Goal: Information Seeking & Learning: Find specific fact

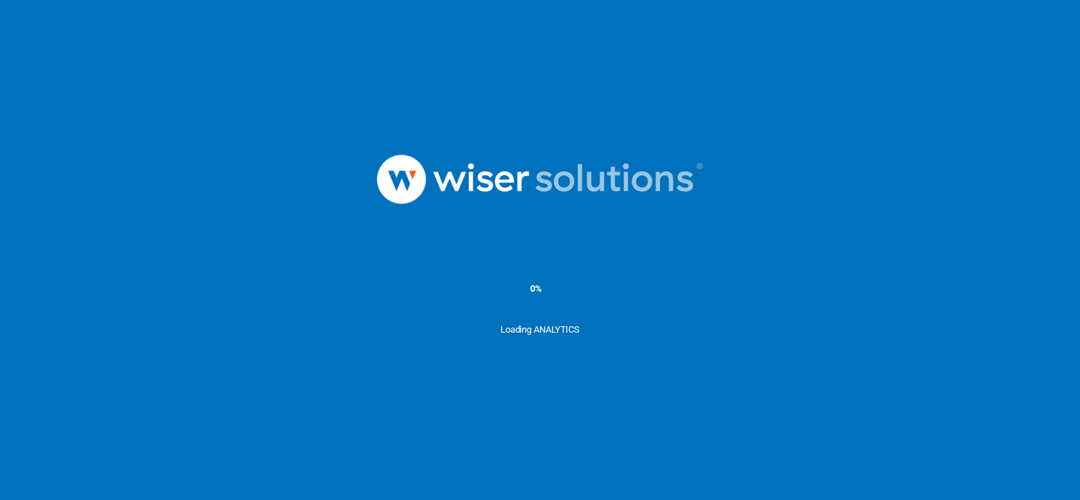
click at [652, 277] on div "0%" at bounding box center [540, 288] width 1080 height 71
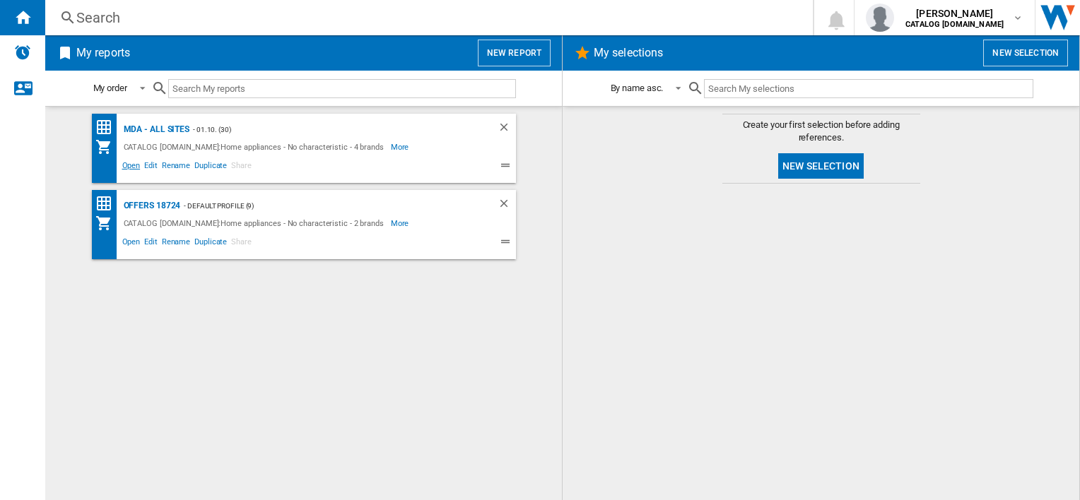
click at [131, 166] on span "Open" at bounding box center [131, 167] width 23 height 17
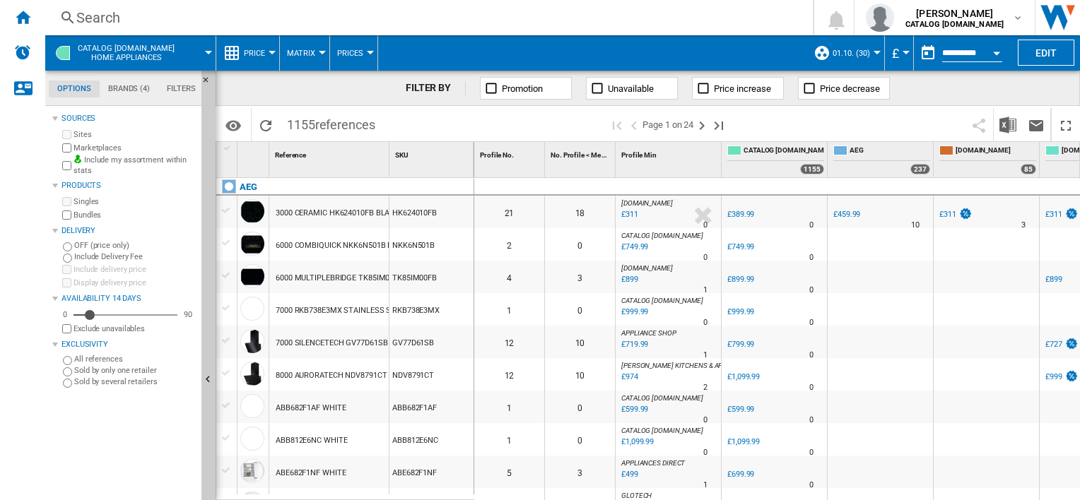
click at [406, 20] on div "Search" at bounding box center [426, 18] width 700 height 20
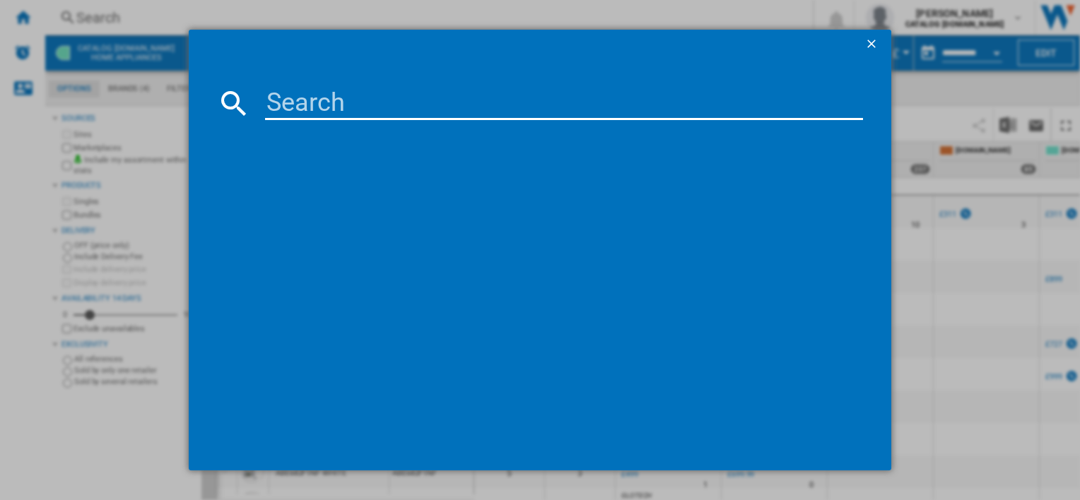
click at [449, 112] on input at bounding box center [563, 103] width 597 height 34
paste input "LFSR74144UD"
type input "LFSR74144UD"
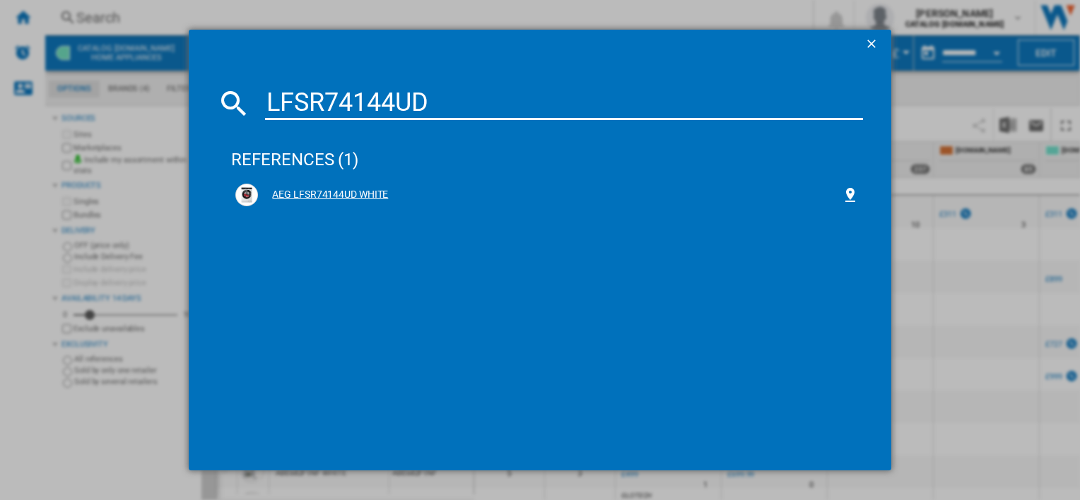
click at [360, 198] on div "AEG LFSR74144UD WHITE" at bounding box center [549, 195] width 583 height 14
